Goal: Ask a question

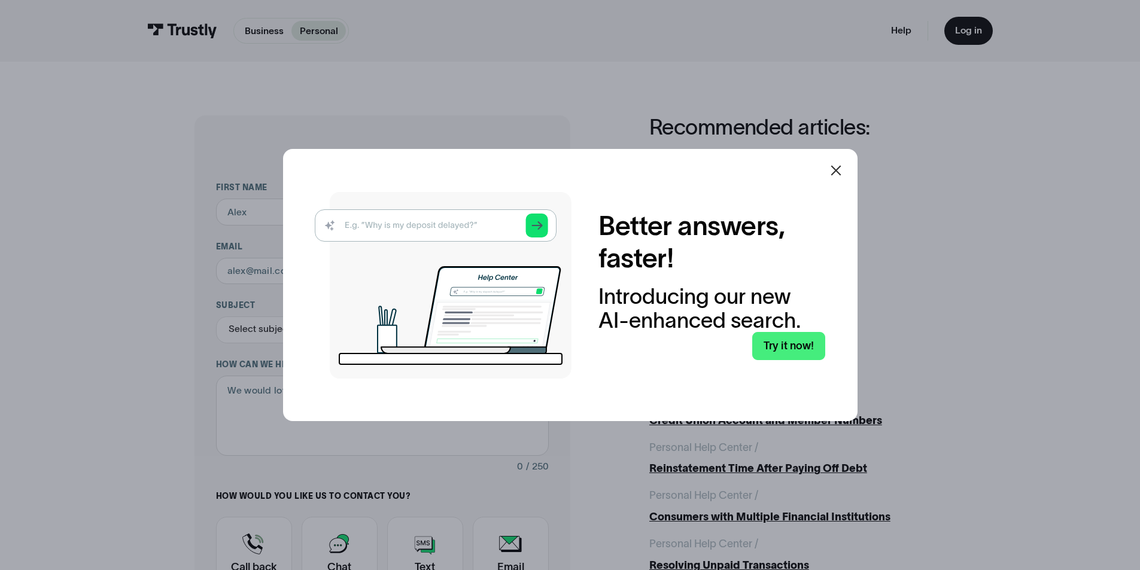
click at [843, 169] on icon at bounding box center [836, 170] width 14 height 14
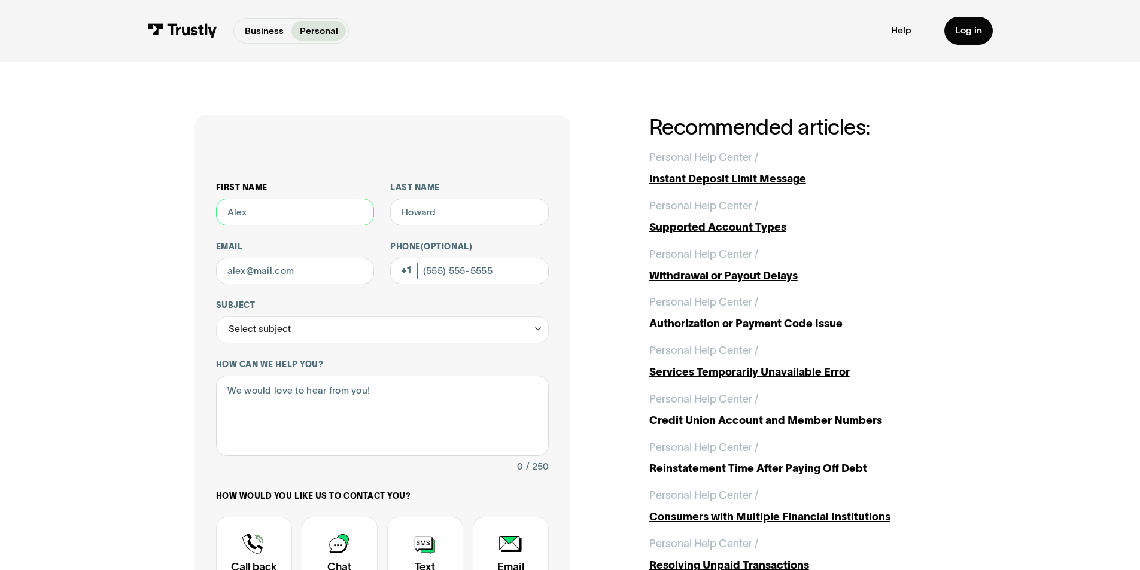
click at [279, 212] on input "First name" at bounding box center [295, 212] width 159 height 27
click at [306, 327] on div "Select subject" at bounding box center [382, 330] width 333 height 27
click at [432, 327] on div "Select subject" at bounding box center [382, 330] width 333 height 27
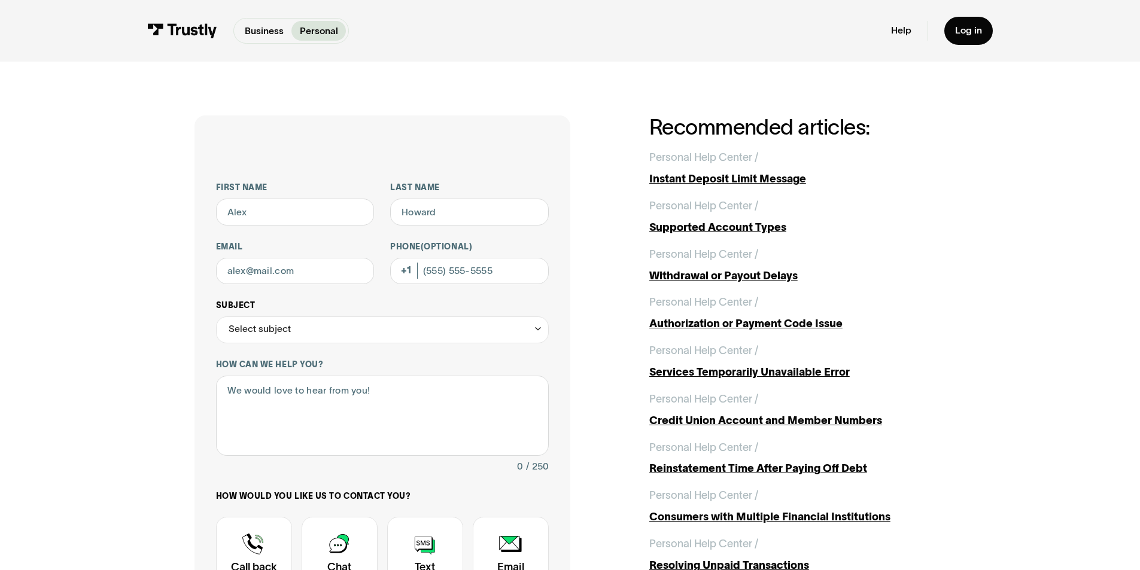
click at [432, 327] on div "Select subject" at bounding box center [382, 330] width 333 height 27
click at [341, 395] on textarea "How can we help you?" at bounding box center [382, 416] width 333 height 81
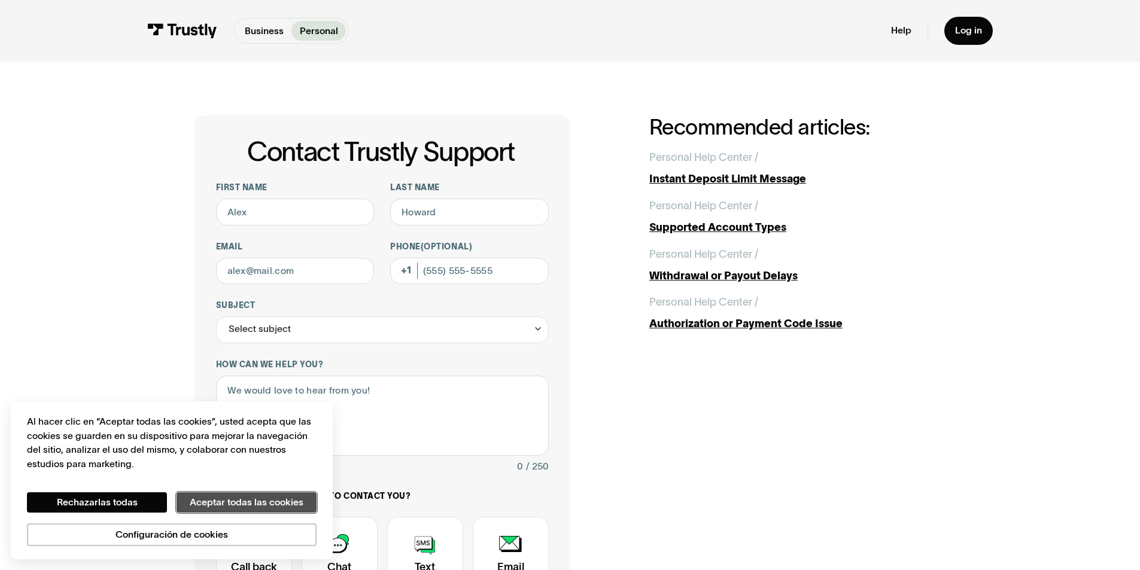
click at [215, 497] on button "Aceptar todas las cookies" at bounding box center [247, 503] width 140 height 20
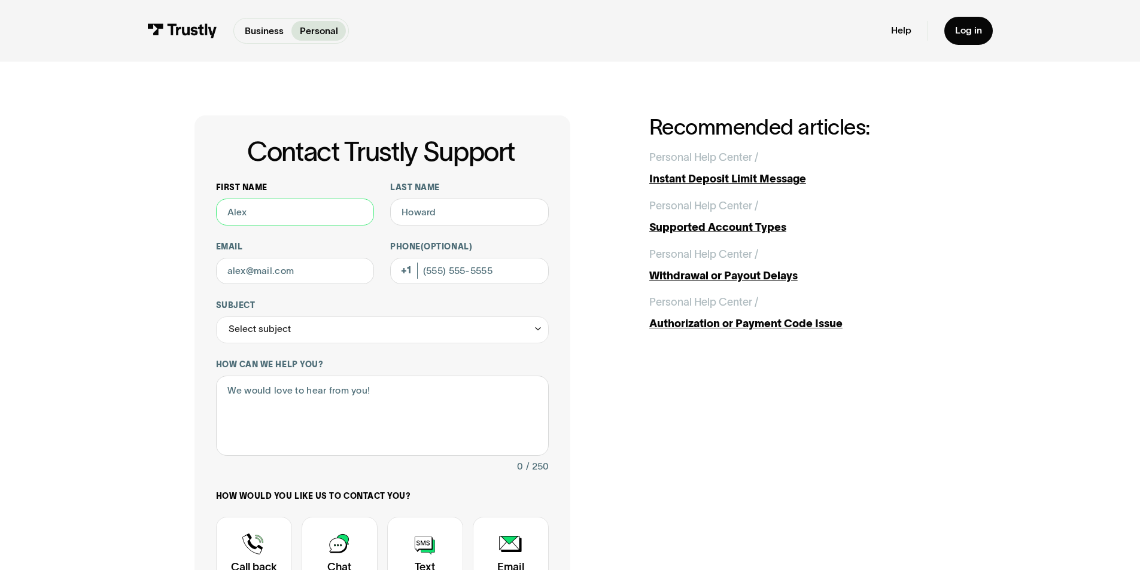
click at [306, 217] on input "First name" at bounding box center [295, 212] width 159 height 27
click at [286, 276] on input "Email" at bounding box center [295, 271] width 159 height 27
click at [235, 334] on div "Select subject" at bounding box center [260, 329] width 62 height 16
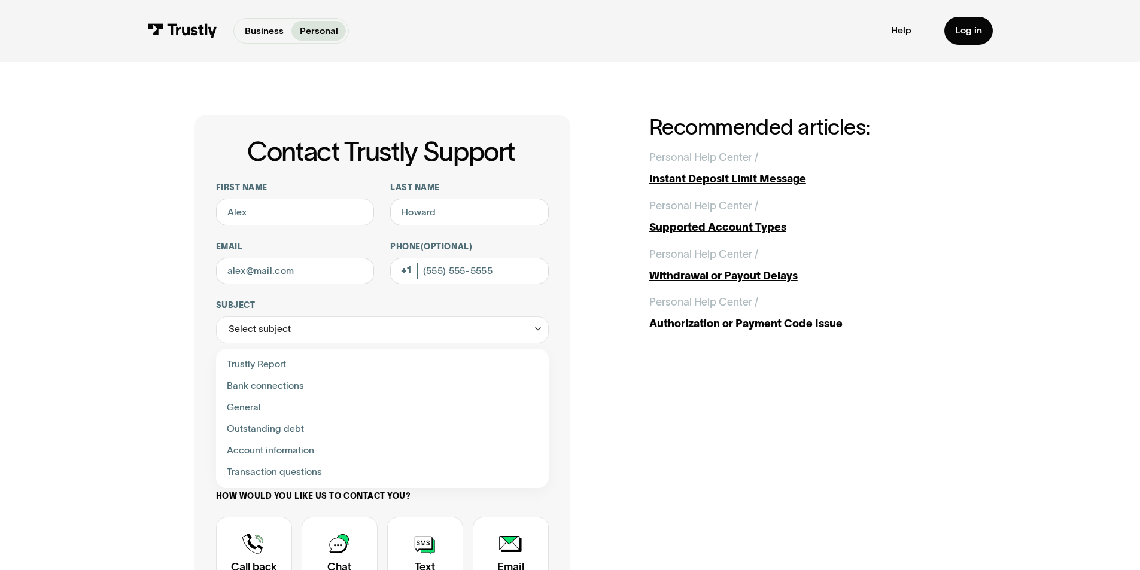
click at [145, 412] on div "Contact Trustly Support First name Last name Email Phone (Optional) Subject Sel…" at bounding box center [570, 421] width 1086 height 719
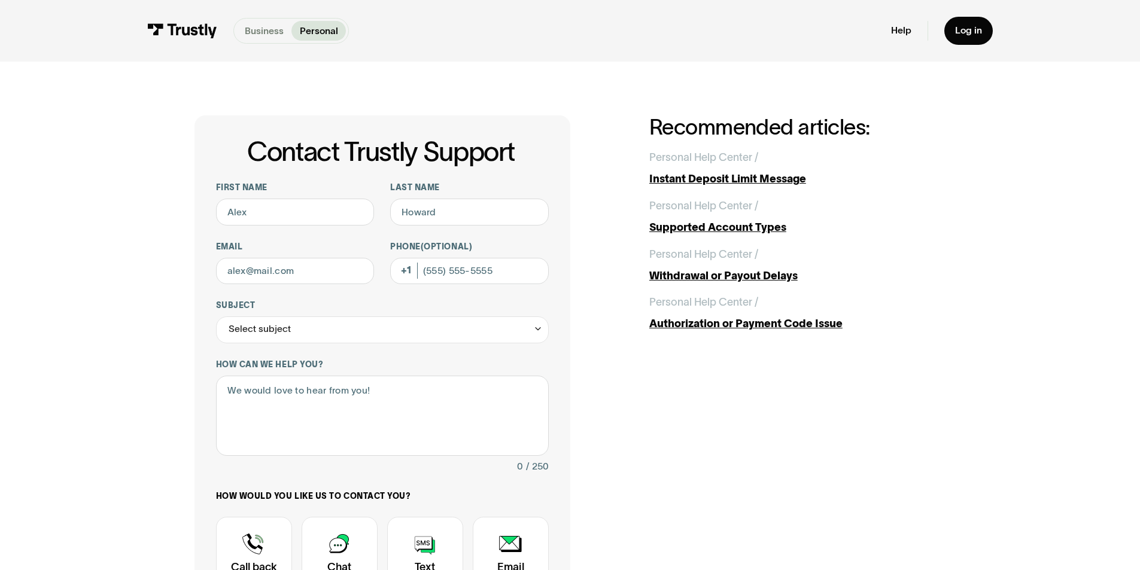
click at [263, 32] on p "Business" at bounding box center [264, 31] width 39 height 14
